Goal: Contribute content: Add original content to the website for others to see

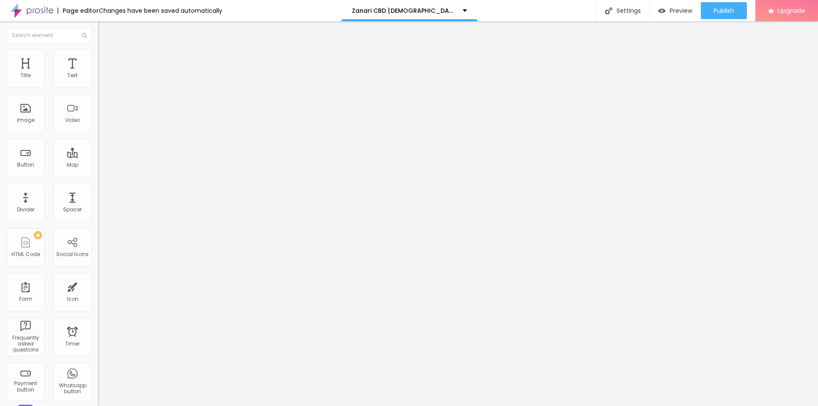
click at [98, 56] on li "Style" at bounding box center [147, 53] width 98 height 9
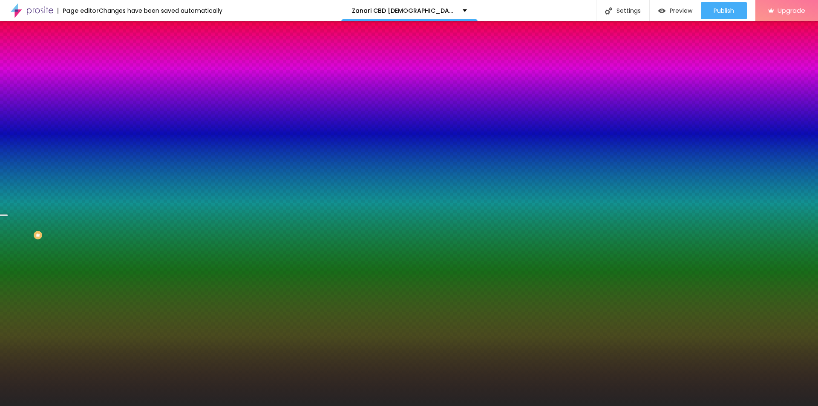
click at [98, 78] on span "Change image" at bounding box center [121, 74] width 46 height 7
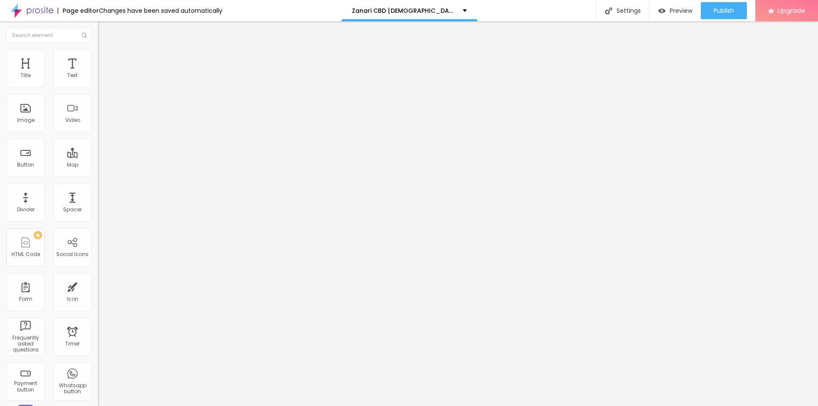
click at [104, 29] on div "Edit Coluna" at bounding box center [127, 31] width 47 height 7
click at [104, 29] on img "button" at bounding box center [107, 31] width 7 height 7
click at [98, 73] on span "Add image" at bounding box center [115, 69] width 35 height 7
drag, startPoint x: 314, startPoint y: 136, endPoint x: 650, endPoint y: 217, distance: 345.4
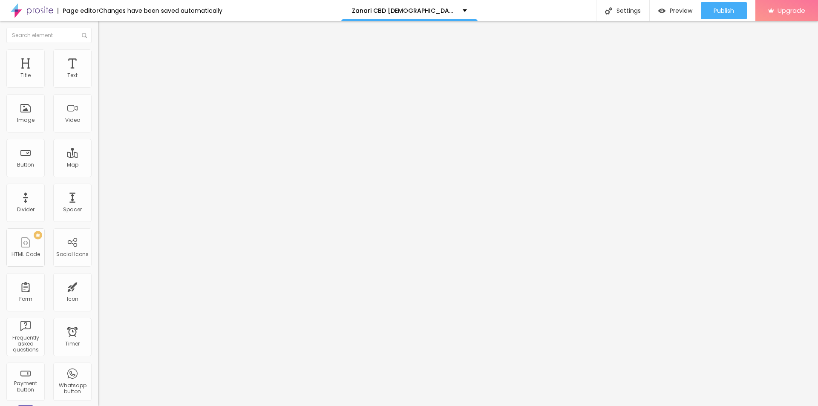
click at [98, 175] on input "https://" at bounding box center [149, 170] width 102 height 9
paste input "[DOMAIN_NAME][URL]"
type input "[URL][DOMAIN_NAME]"
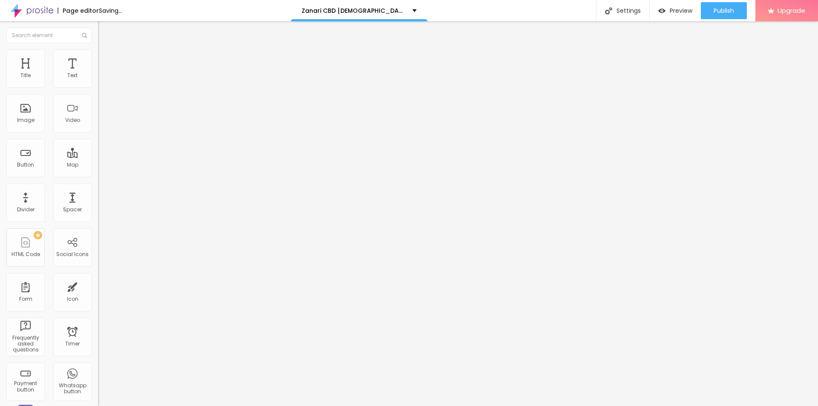
scroll to position [0, 0]
click at [98, 86] on input "text" at bounding box center [149, 82] width 102 height 9
paste input "Zanari CBD [DEMOGRAPHIC_DATA][MEDICAL_DATA] Gummies"
type input "Zanari CBD [DEMOGRAPHIC_DATA][MEDICAL_DATA] Gummies"
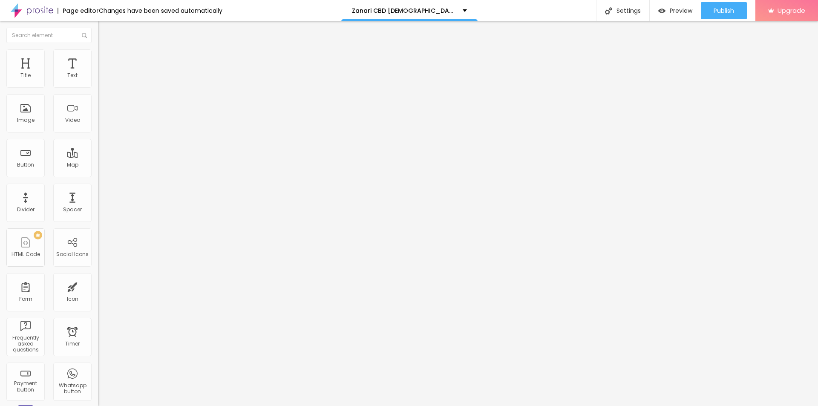
scroll to position [0, 0]
click at [98, 27] on button "Edit Title" at bounding box center [147, 31] width 98 height 20
click at [98, 49] on img at bounding box center [102, 53] width 8 height 8
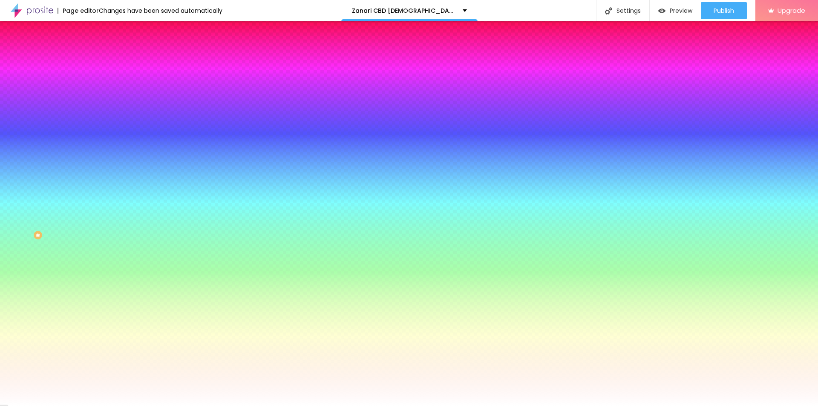
click at [98, 78] on span "Change image" at bounding box center [121, 74] width 46 height 7
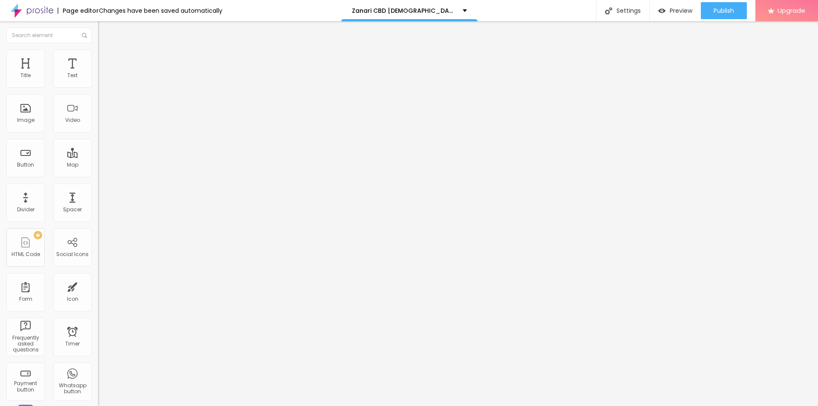
click at [98, 54] on li "Style" at bounding box center [147, 53] width 98 height 9
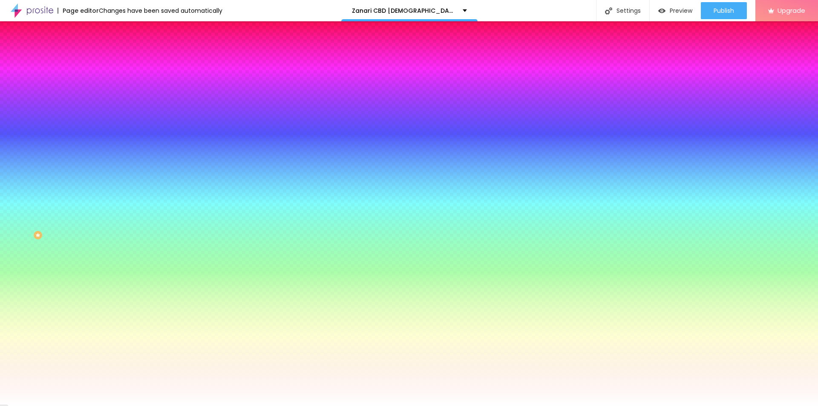
click at [104, 30] on img "button" at bounding box center [107, 31] width 7 height 7
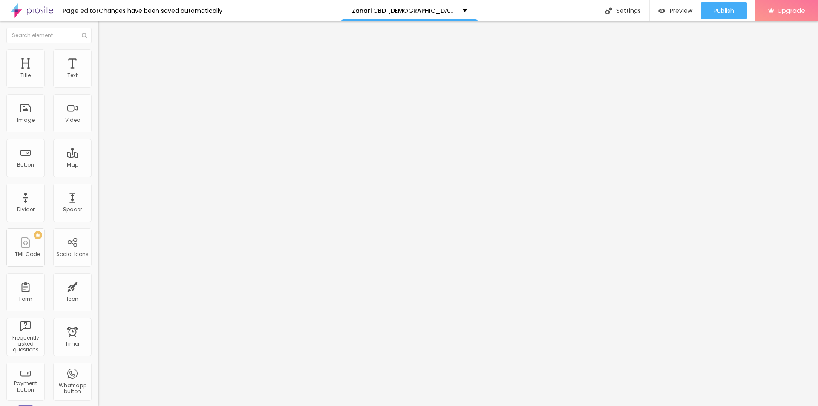
click at [98, 73] on span "Add image" at bounding box center [115, 69] width 35 height 7
click at [98, 175] on input "https://" at bounding box center [149, 170] width 102 height 9
paste input "[DOMAIN_NAME][URL]"
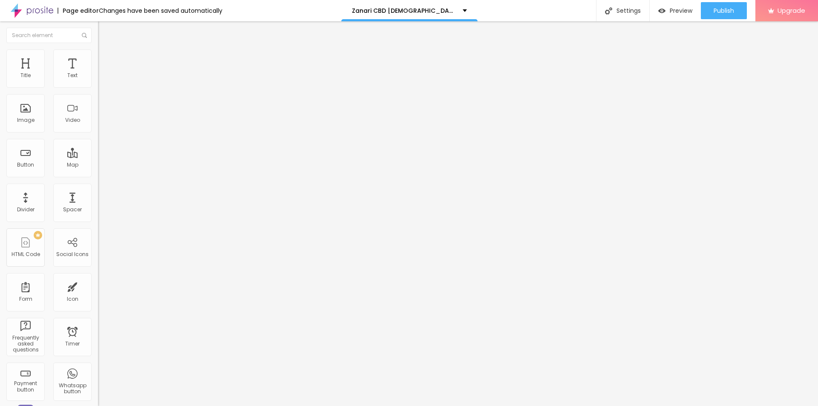
scroll to position [0, 64]
type input "[URL][DOMAIN_NAME]"
click at [98, 86] on input "text" at bounding box center [149, 82] width 102 height 9
paste input "Zanari CBD Gummies"
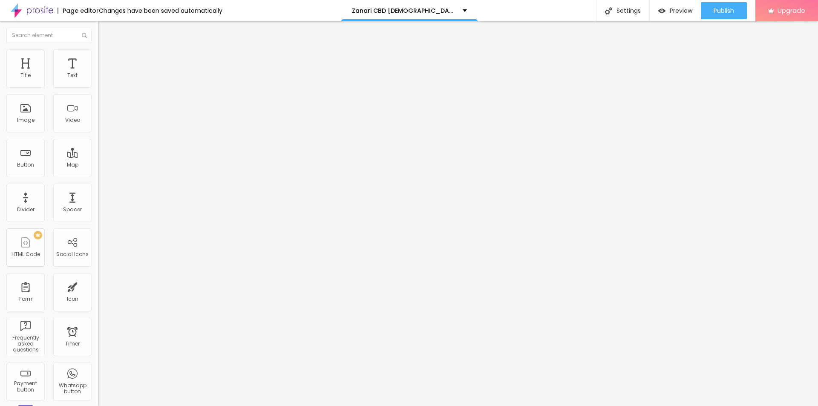
type input "Zanari CBD Gummies"
click at [98, 80] on input "entre em contato" at bounding box center [149, 76] width 102 height 9
paste input "[🌿 RUSH MY ORDER NOW]"
type input "[🌿 RUSH MY ORDER NOW]"
click at [98, 176] on input "https://" at bounding box center [149, 171] width 102 height 9
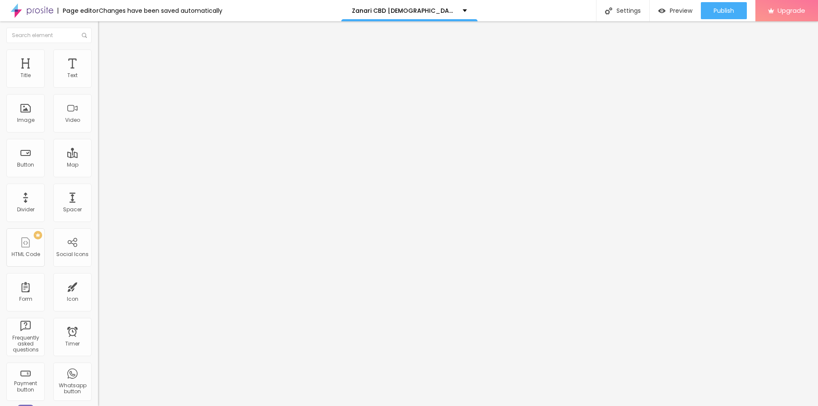
paste input "[DOMAIN_NAME][URL]"
type input "[URL][DOMAIN_NAME]"
click at [98, 79] on div "Facebook" at bounding box center [147, 125] width 98 height 118
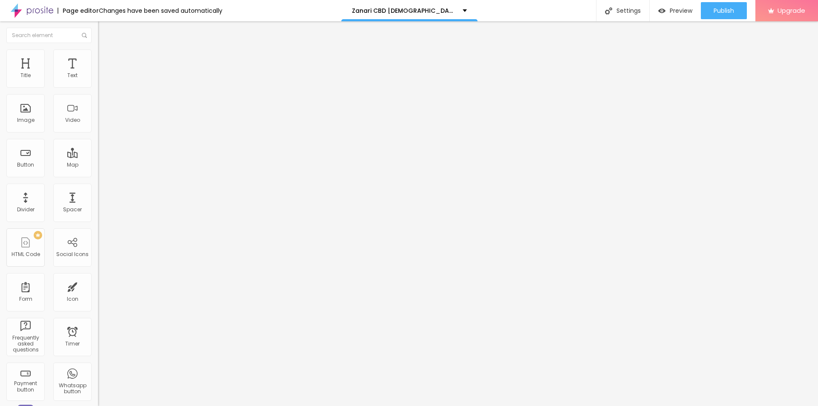
click at [98, 290] on input "https://" at bounding box center [149, 294] width 102 height 9
paste input "[DOMAIN_NAME][URL]"
type input "[URL][DOMAIN_NAME]"
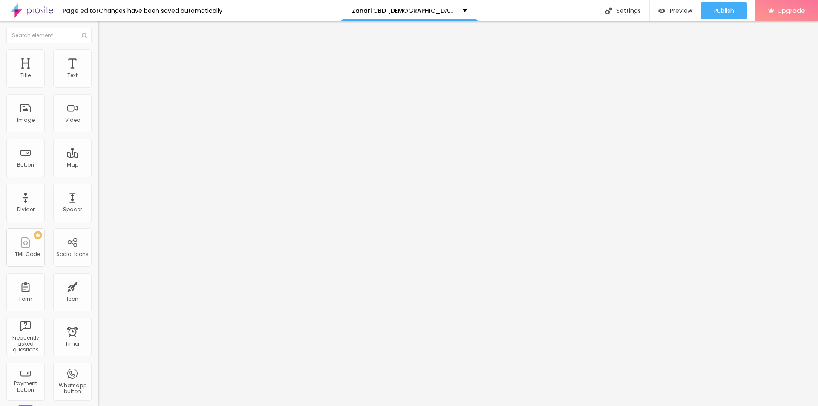
scroll to position [0, 0]
paste input "[DOMAIN_NAME][URL]"
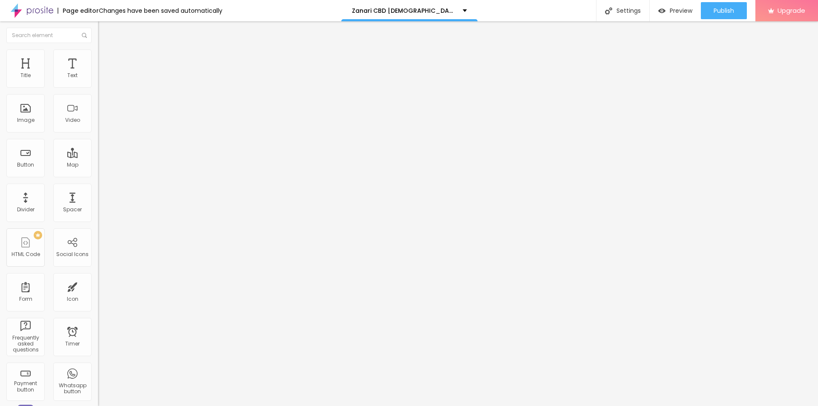
type input "[URL][DOMAIN_NAME]"
paste input "[DOMAIN_NAME][URL]"
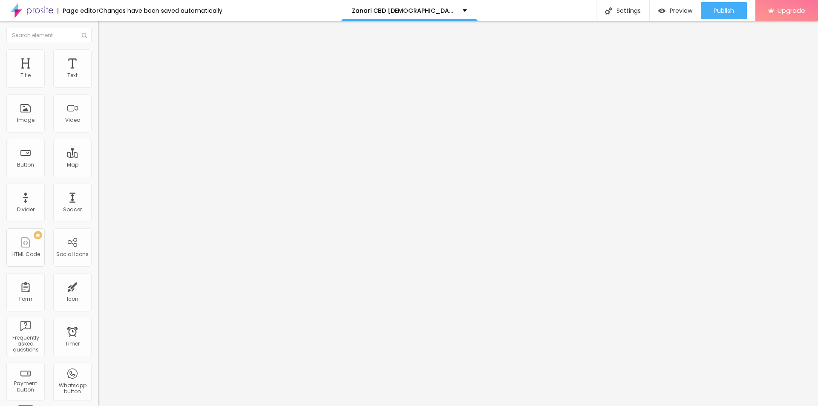
scroll to position [0, 73]
type input "[URL][DOMAIN_NAME]"
click at [719, 12] on span "Publish" at bounding box center [724, 10] width 20 height 7
click at [680, 60] on link "View page" at bounding box center [699, 60] width 77 height 6
